Goal: Find specific page/section: Find specific page/section

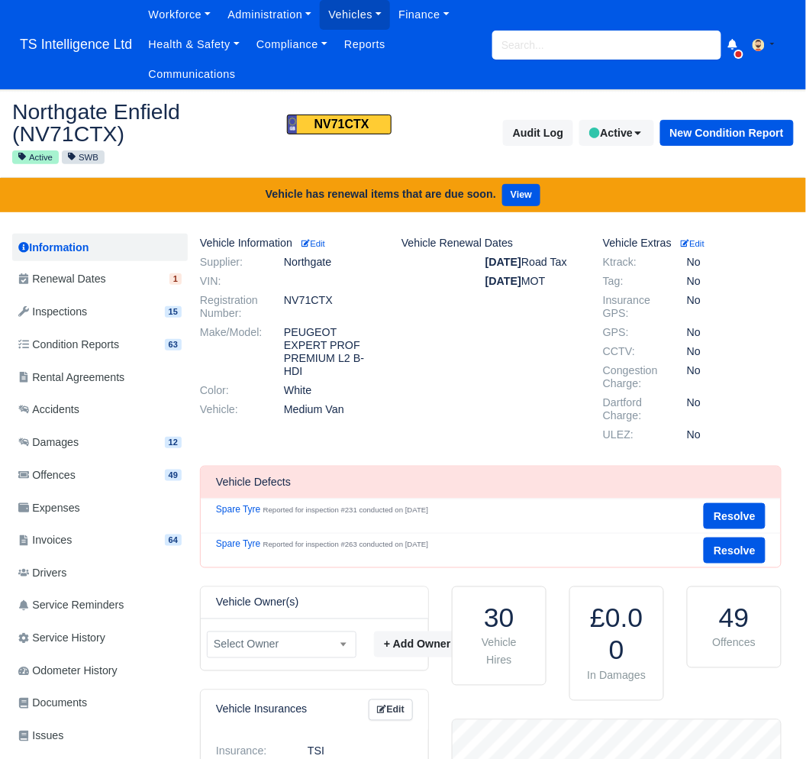
scroll to position [153, 328]
click at [536, 42] on input "search" at bounding box center [606, 45] width 229 height 29
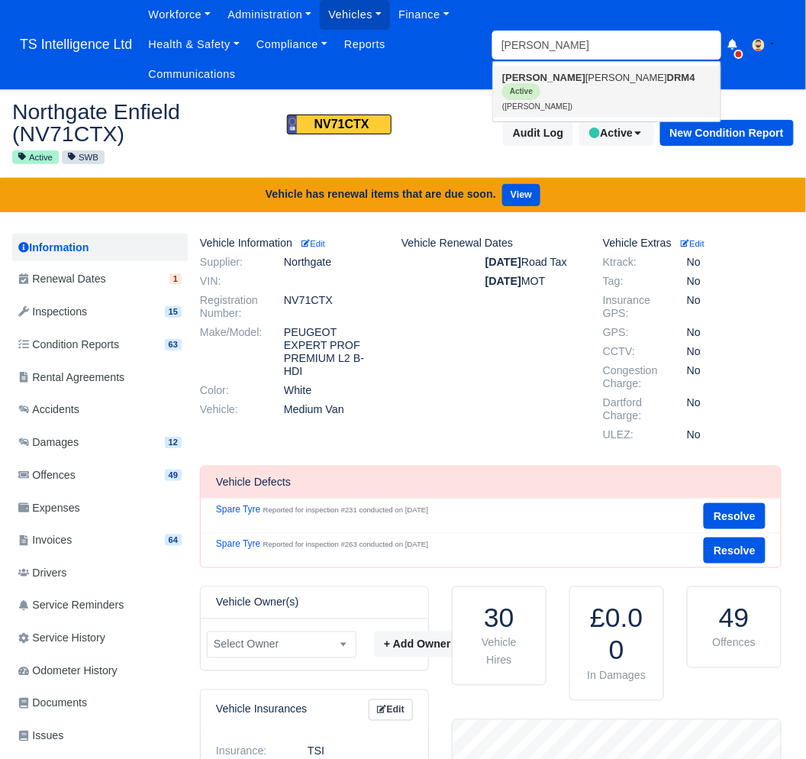
click at [532, 85] on link "Abel Ionatan Luca DRM4 Active (Abel Ionatan Luca)" at bounding box center [606, 92] width 227 height 52
type input "[PERSON_NAME]"
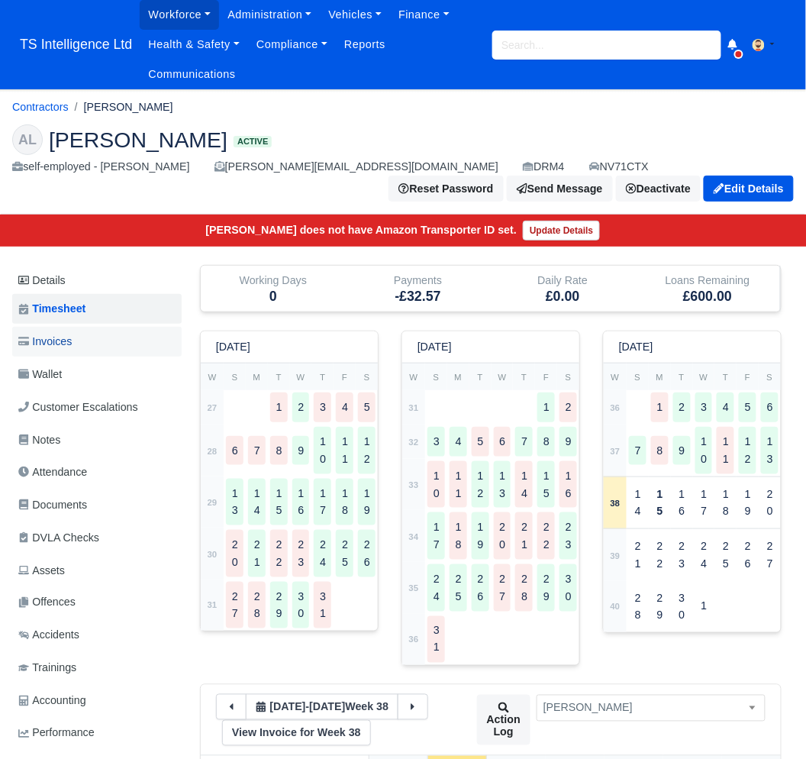
click at [70, 346] on span "Invoices" at bounding box center [44, 342] width 53 height 18
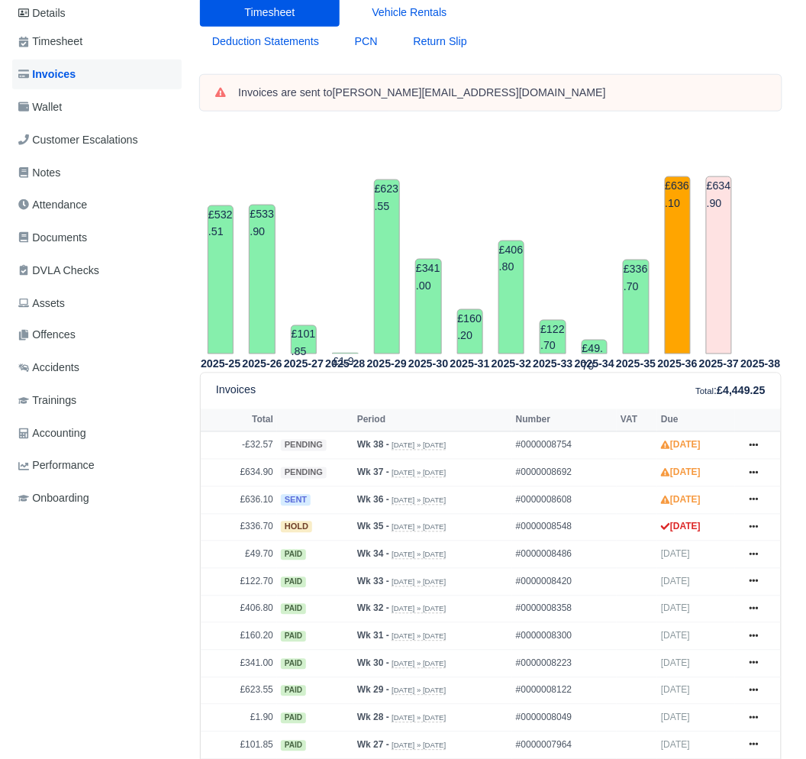
scroll to position [246, 0]
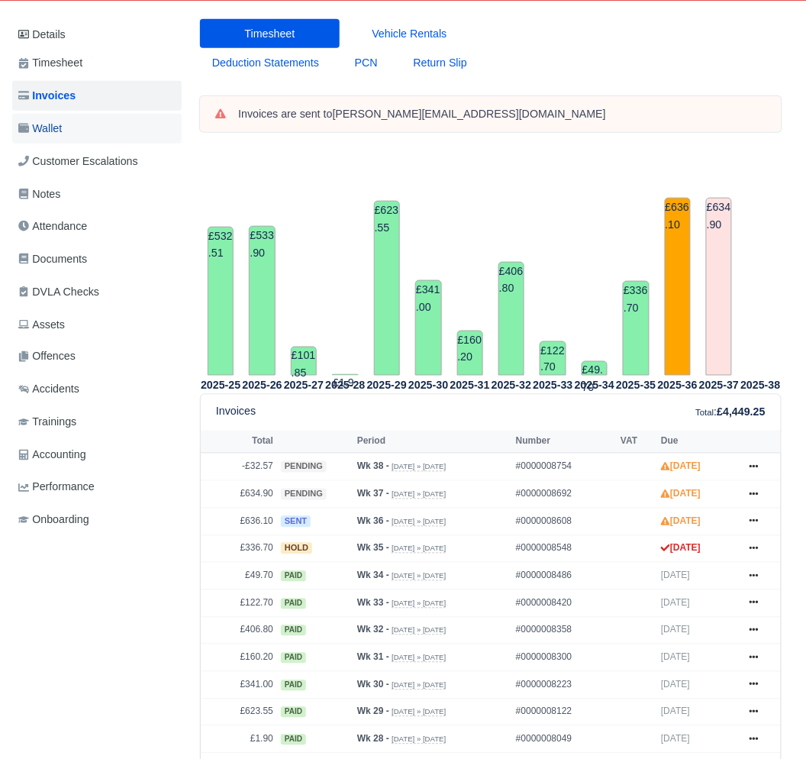
click at [77, 132] on link "Wallet" at bounding box center [96, 129] width 169 height 30
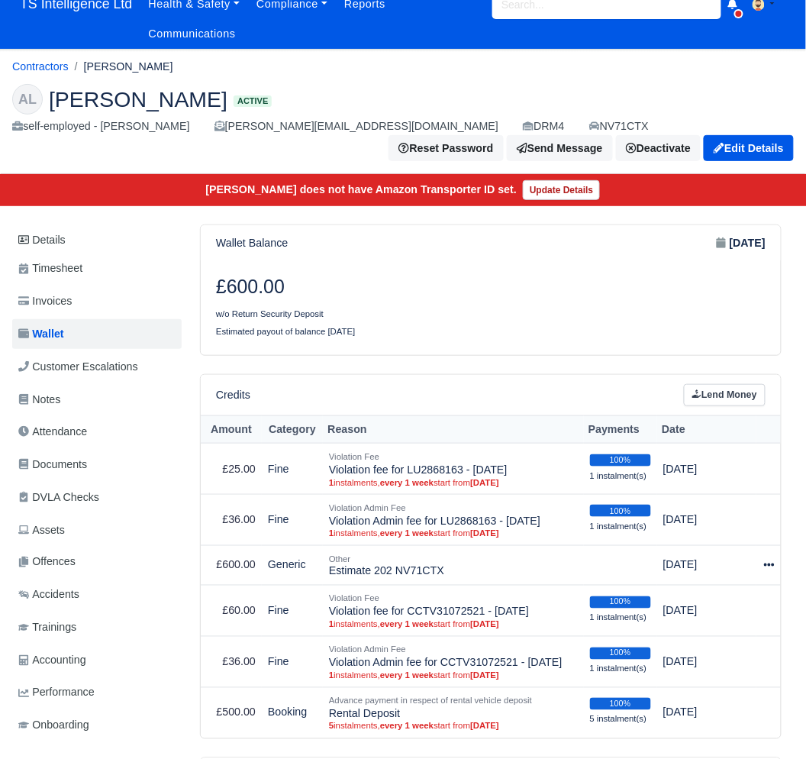
scroll to position [60, 0]
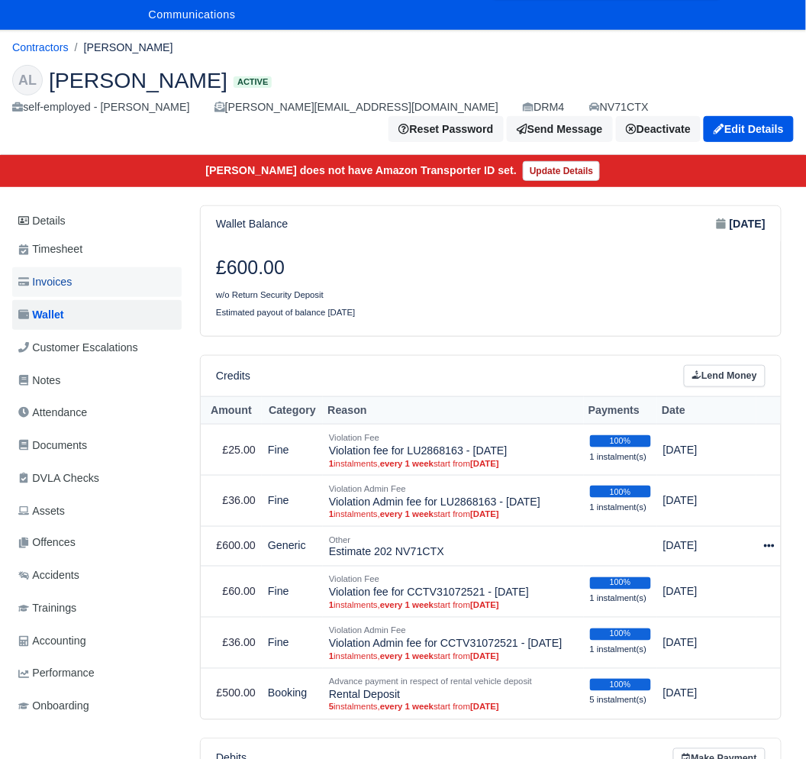
click at [76, 285] on link "Invoices" at bounding box center [96, 282] width 169 height 30
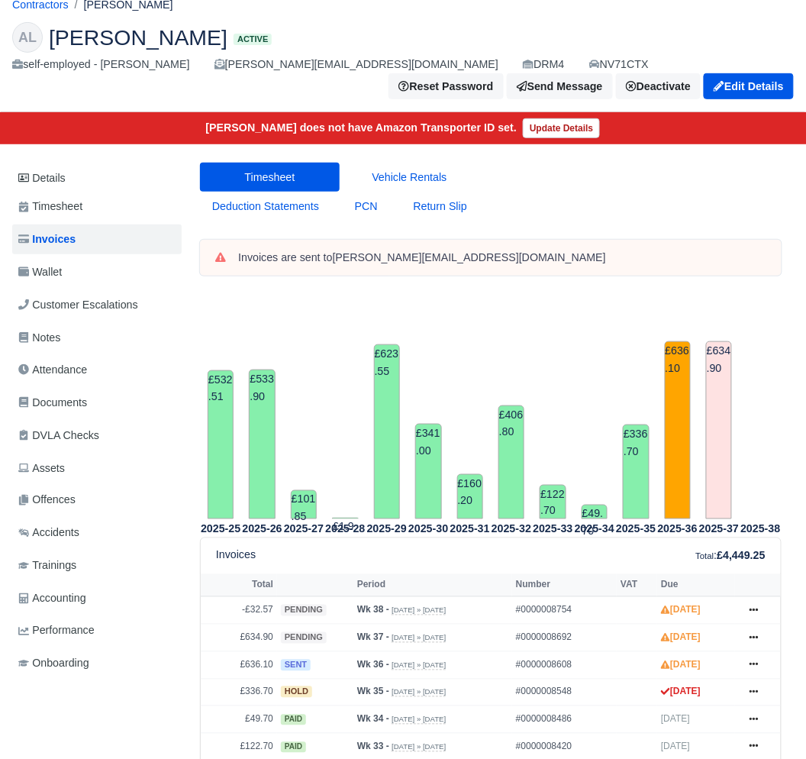
scroll to position [85, 0]
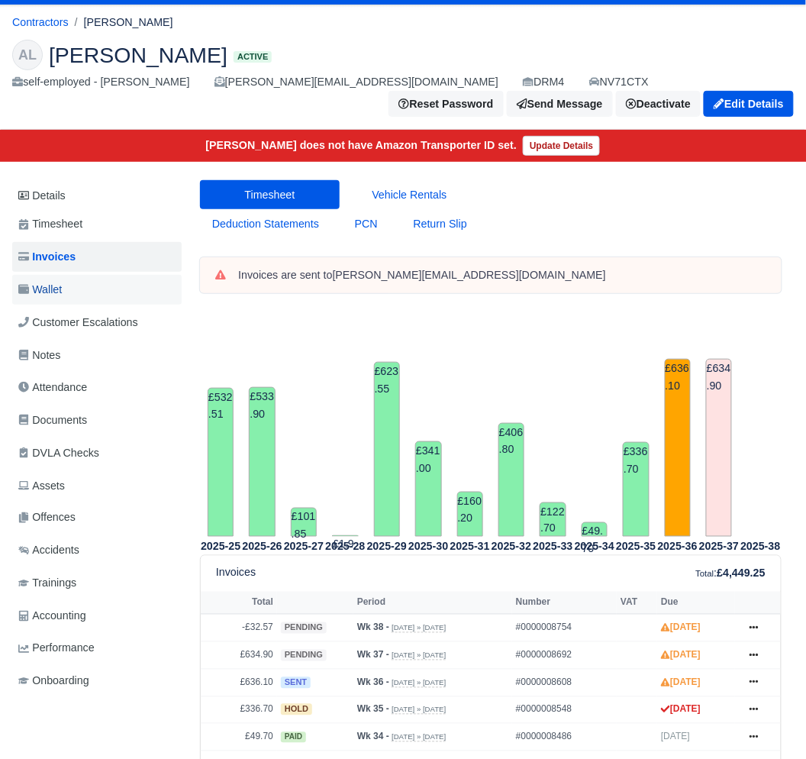
click at [52, 294] on span "Wallet" at bounding box center [39, 290] width 43 height 18
